Goal: Book appointment/travel/reservation

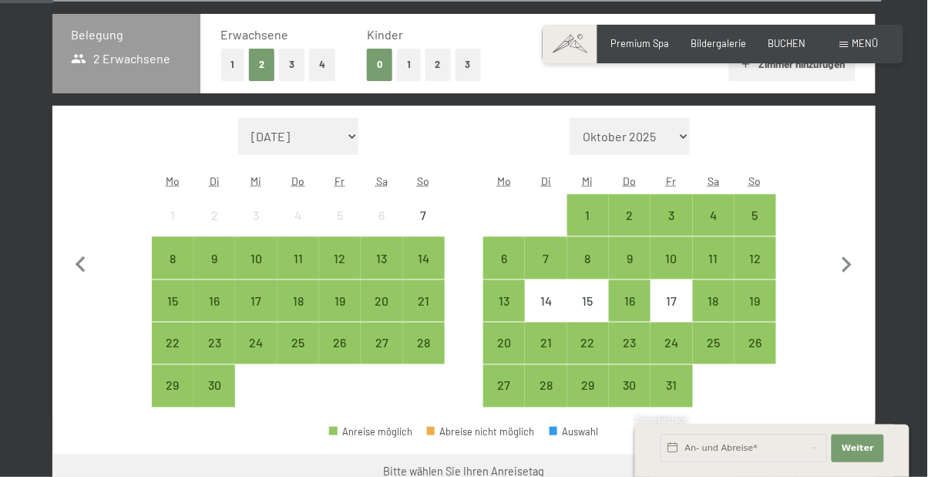
scroll to position [350, 0]
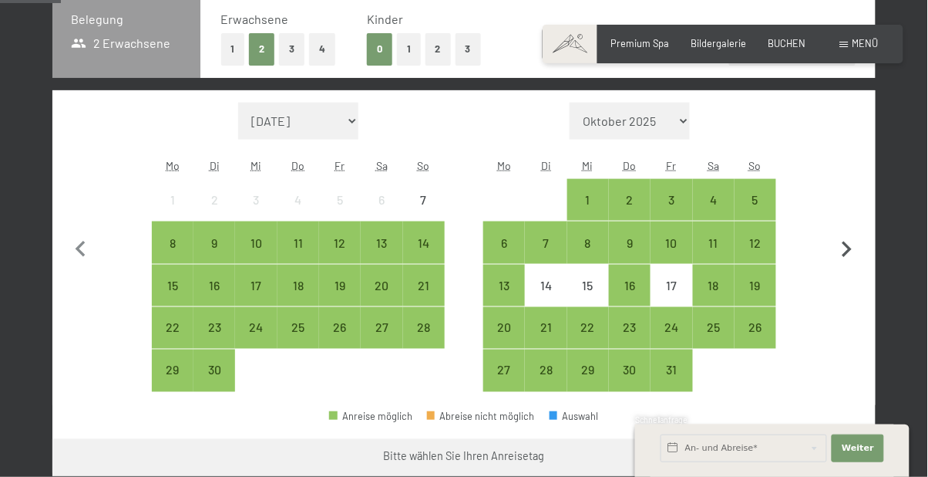
click at [847, 249] on icon "button" at bounding box center [847, 250] width 32 height 32
select select "[DATE]"
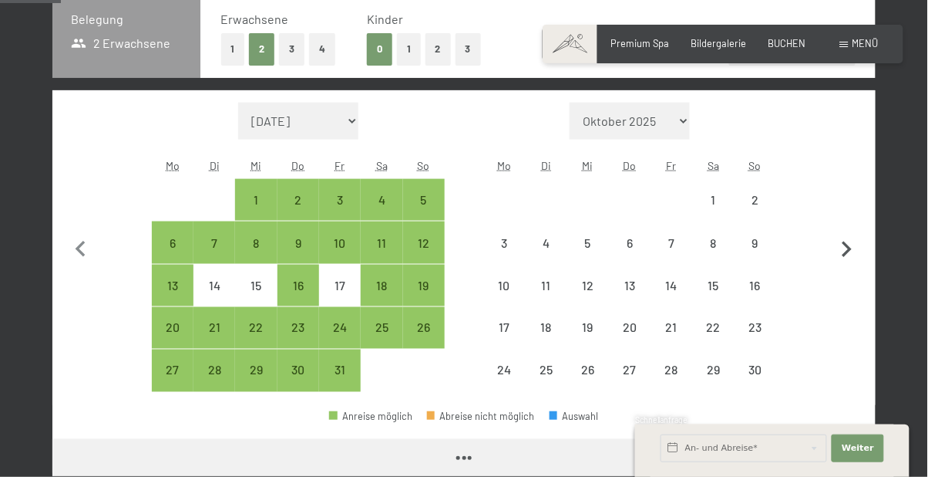
select select "[DATE]"
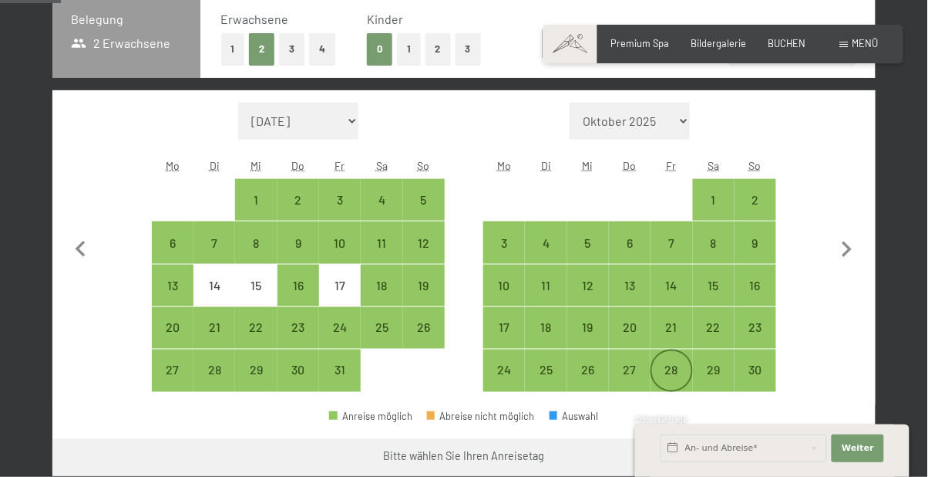
click at [679, 372] on div "28" at bounding box center [671, 383] width 39 height 39
select select "[DATE]"
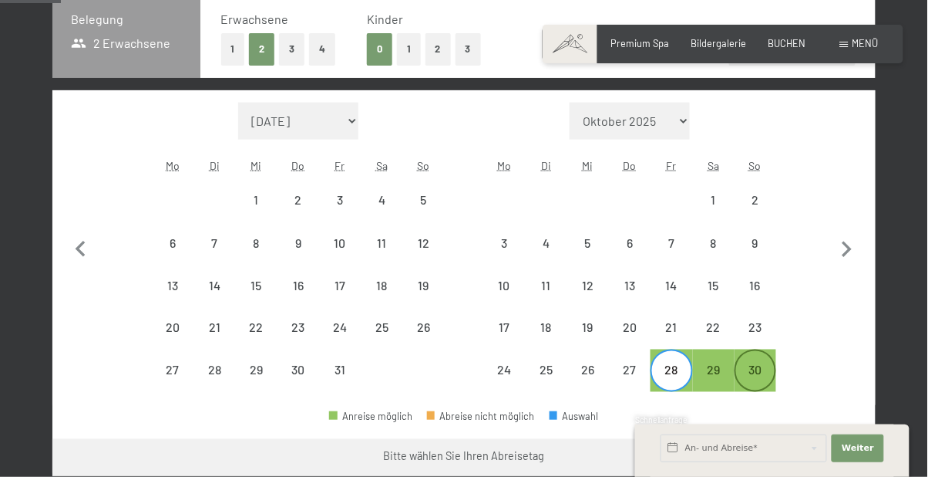
click at [755, 366] on div "30" at bounding box center [755, 383] width 39 height 39
select select "[DATE]"
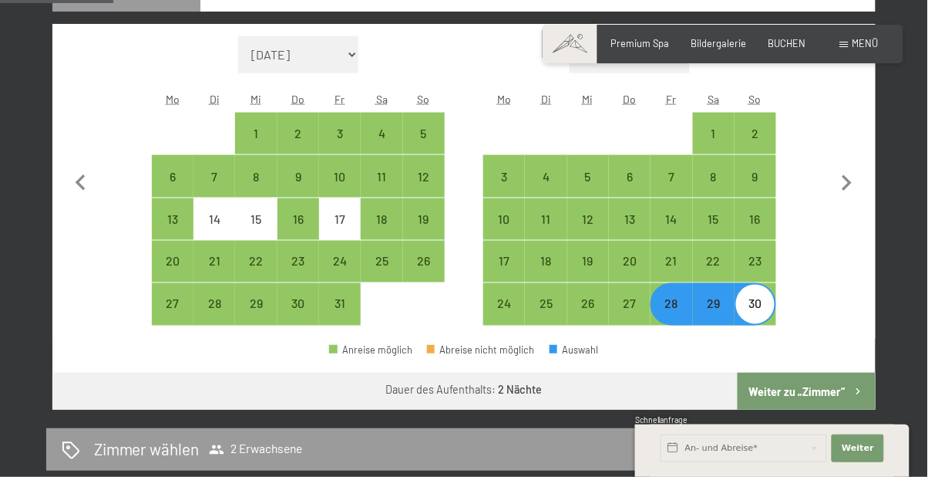
scroll to position [385, 0]
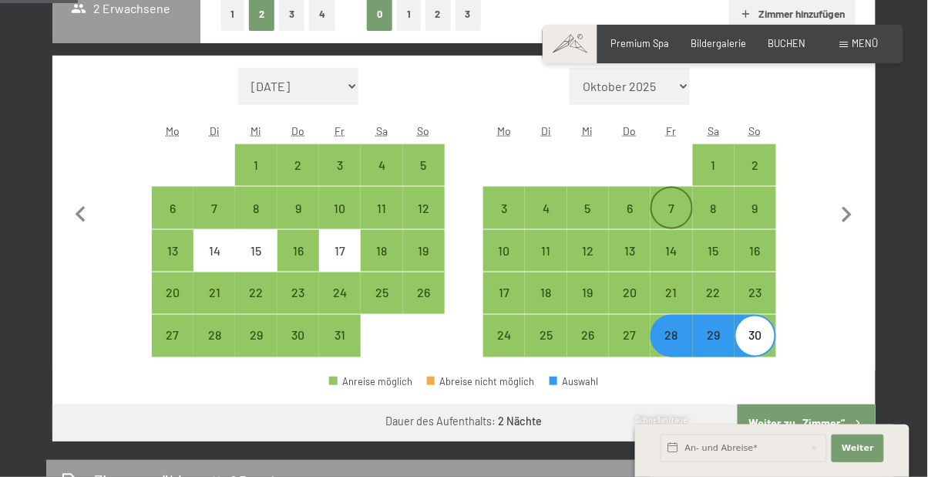
click at [675, 214] on div "7" at bounding box center [671, 221] width 39 height 39
select select "[DATE]"
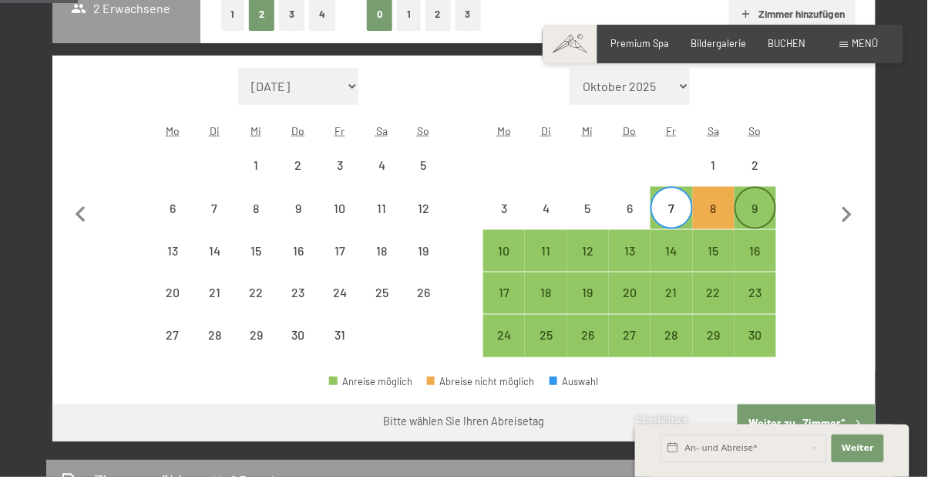
click at [761, 209] on div "9" at bounding box center [755, 221] width 39 height 39
select select "[DATE]"
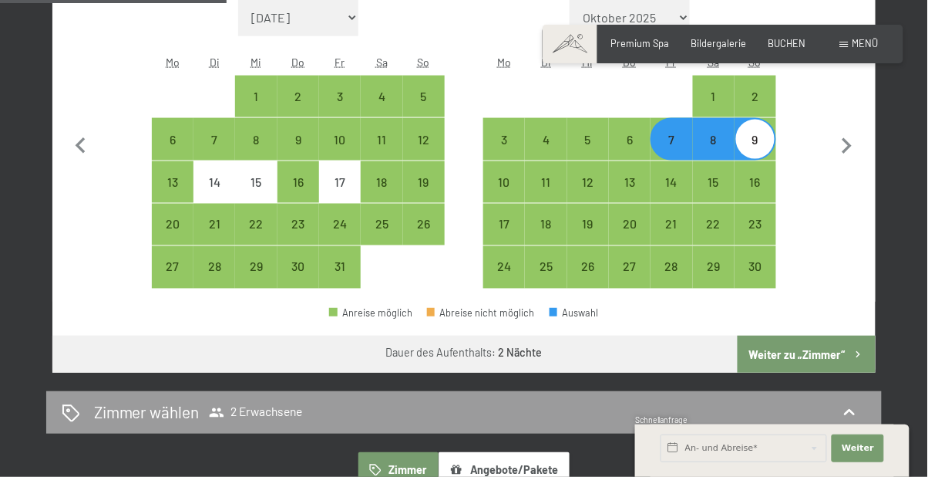
scroll to position [451, 0]
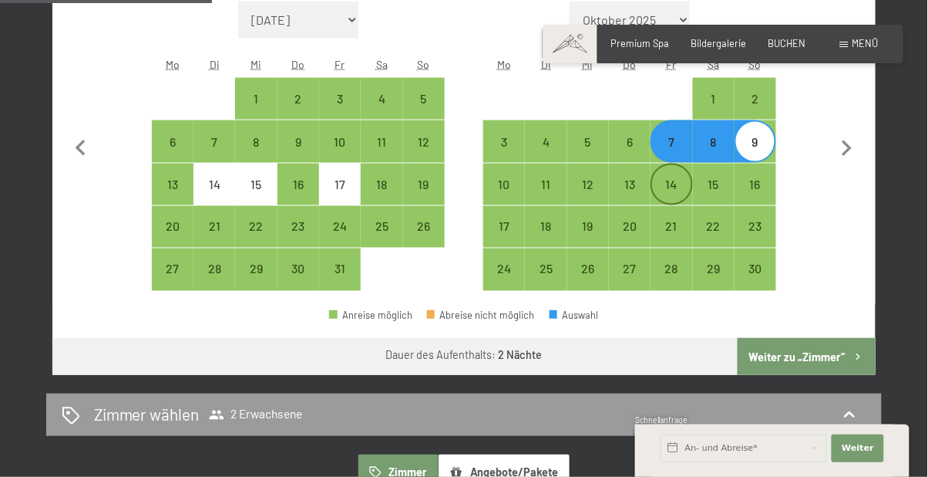
click at [679, 191] on div "14" at bounding box center [671, 197] width 39 height 39
select select "[DATE]"
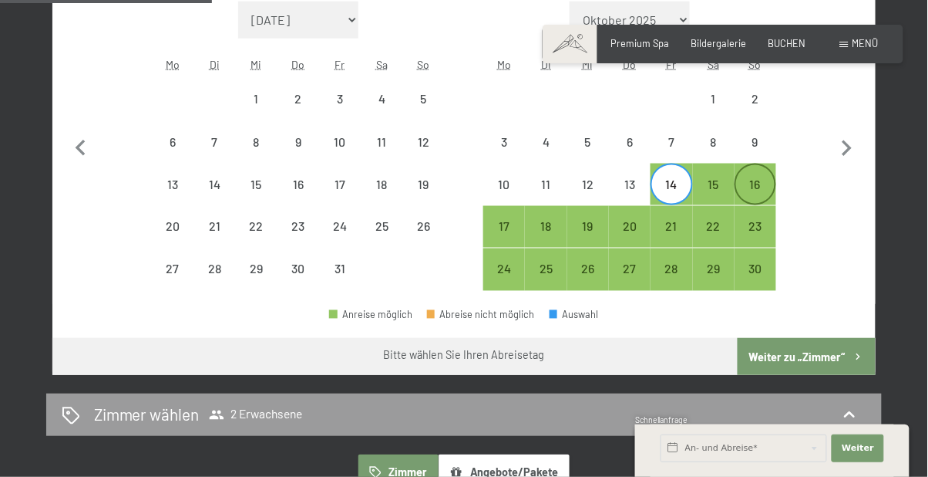
click at [769, 187] on div "16" at bounding box center [755, 197] width 39 height 39
select select "[DATE]"
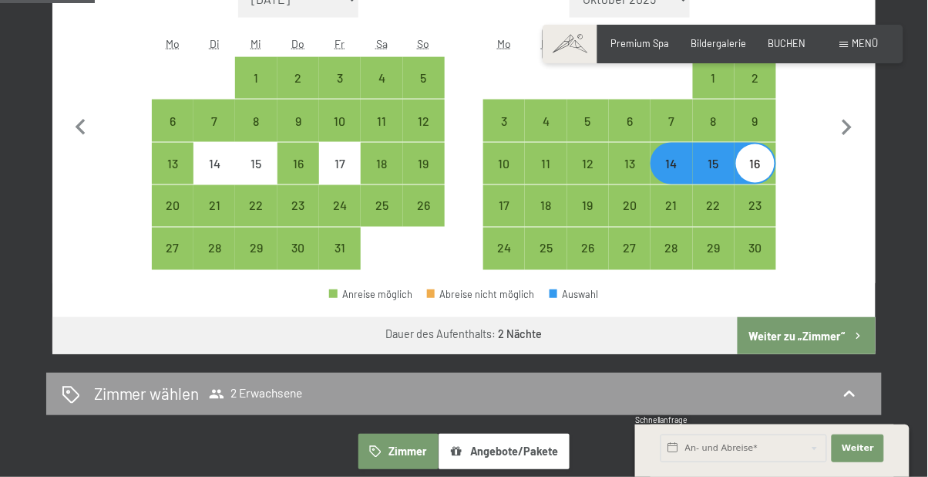
scroll to position [471, 0]
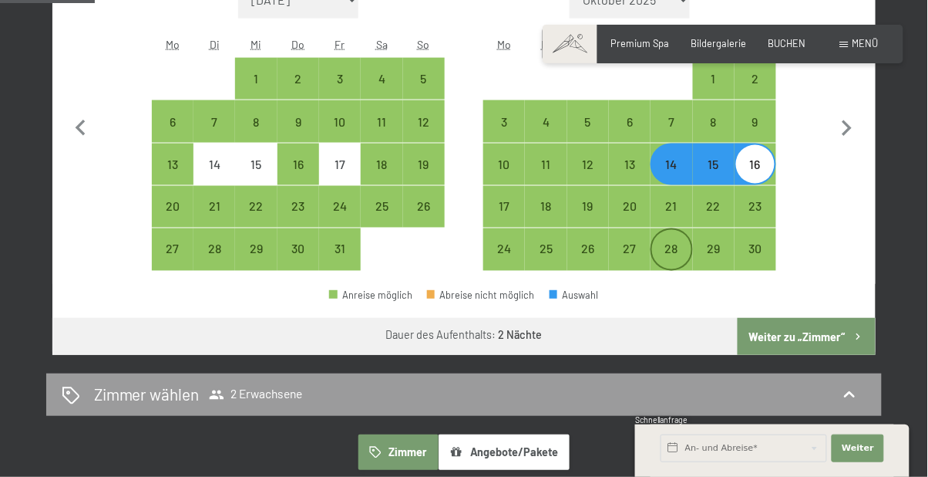
click at [671, 256] on div "28" at bounding box center [671, 262] width 39 height 39
select select "[DATE]"
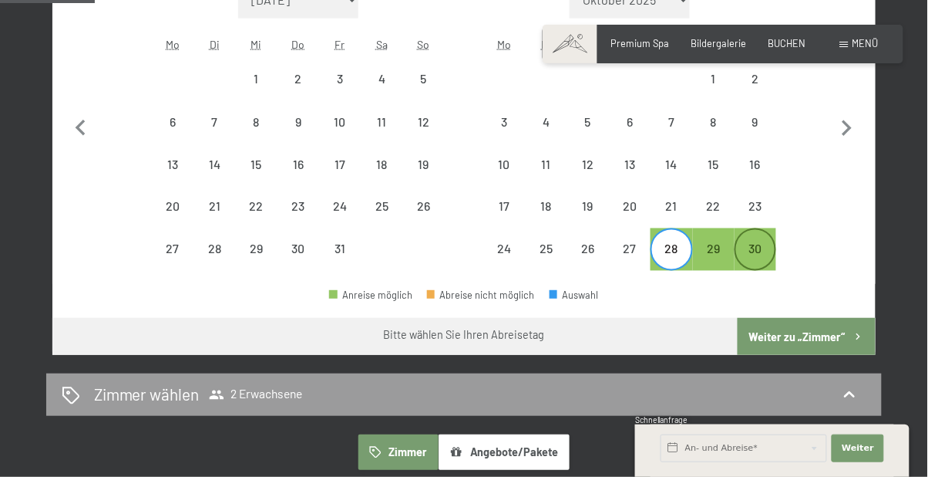
click at [758, 252] on div "30" at bounding box center [755, 262] width 39 height 39
select select "[DATE]"
